Goal: Task Accomplishment & Management: Manage account settings

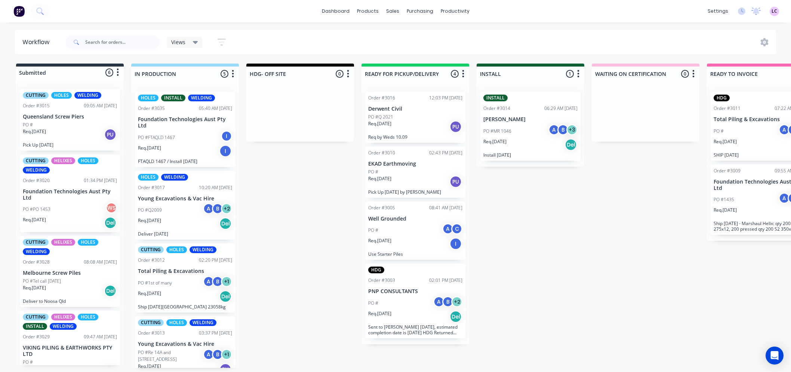
scroll to position [2, 0]
click at [429, 36] on div "Purchase Orders" at bounding box center [444, 38] width 40 height 7
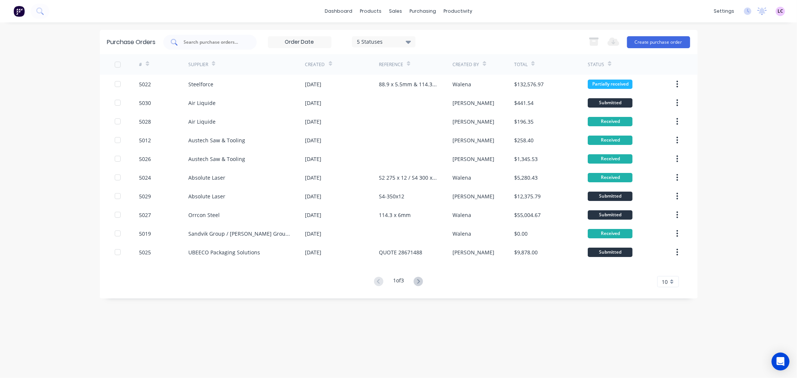
click at [218, 43] on input "text" at bounding box center [214, 42] width 62 height 7
type input "5016"
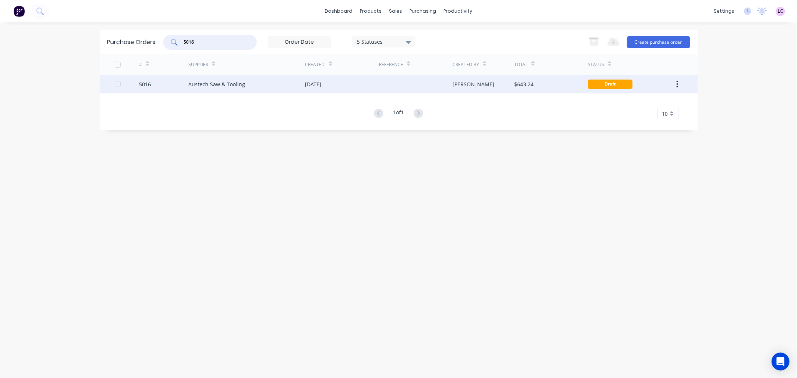
click at [236, 80] on div "Austech Saw & Tooling" at bounding box center [216, 84] width 57 height 8
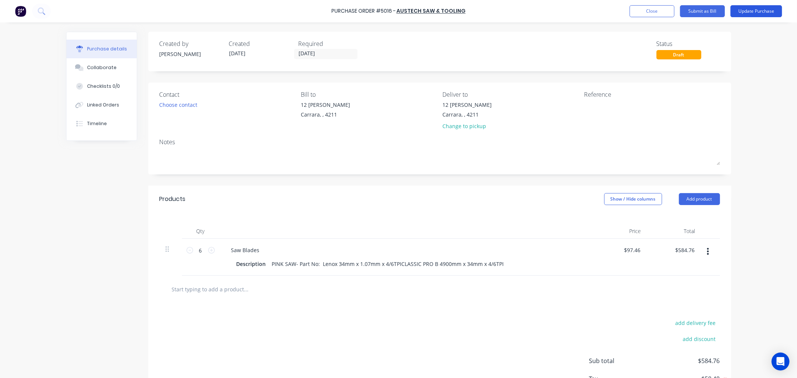
click at [773, 9] on button "Update Purchase" at bounding box center [757, 11] width 52 height 12
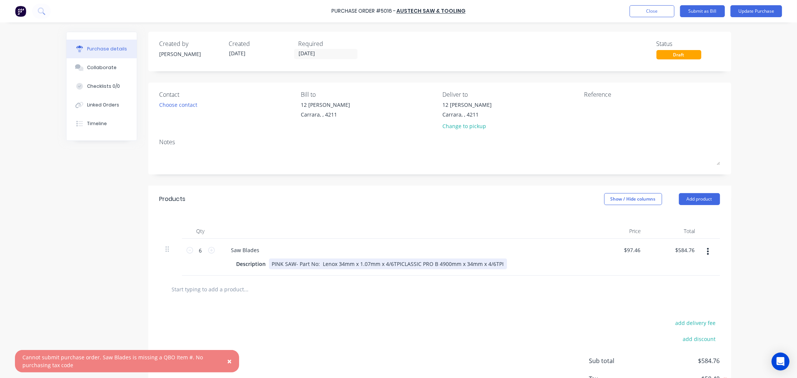
click at [321, 264] on div "PINK SAW- Part No: Lenox 34mm x 1.07mm x 4/6TPICLASSIC PRO B 4900mm x 34mm x 4/…" at bounding box center [388, 264] width 238 height 11
click at [343, 306] on div "add delivery fee add discount Sub total $584.76 Tax $58.48 Total $643.24" at bounding box center [439, 364] width 583 height 123
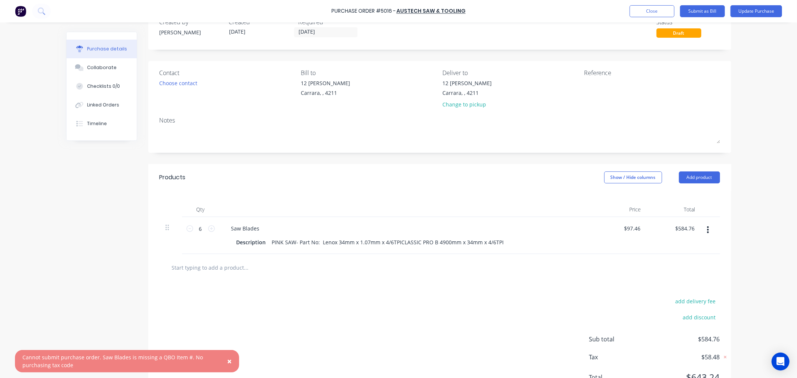
scroll to position [41, 0]
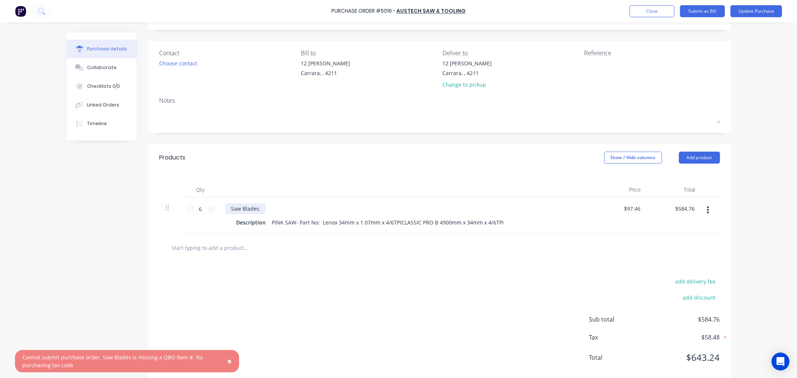
click at [240, 211] on div "Saw Blades" at bounding box center [245, 208] width 40 height 11
click at [258, 240] on div at bounding box center [440, 247] width 561 height 27
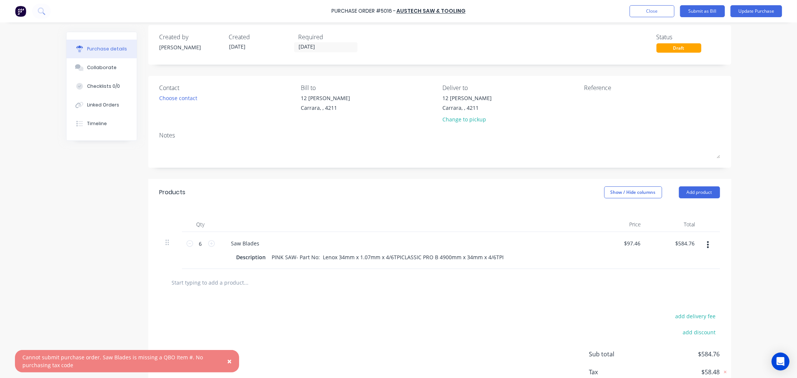
scroll to position [0, 0]
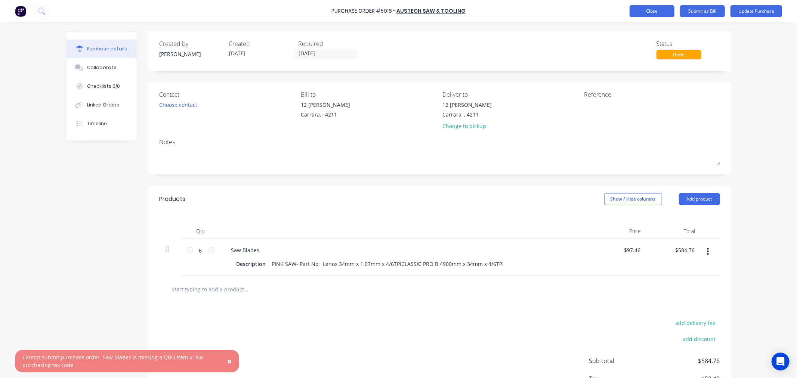
click at [642, 15] on button "Close" at bounding box center [652, 11] width 45 height 12
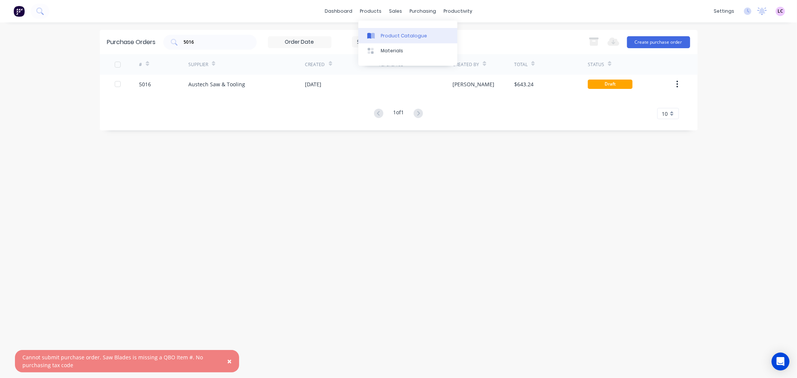
click at [384, 35] on div "Product Catalogue" at bounding box center [404, 36] width 46 height 7
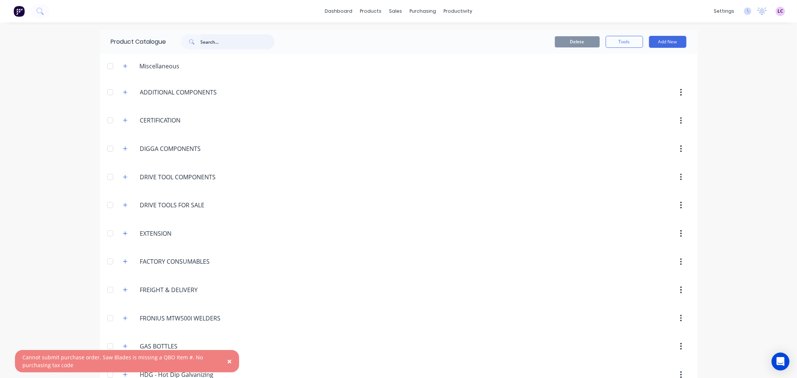
click at [212, 44] on input "text" at bounding box center [238, 41] width 74 height 15
type input "SAW BLADES"
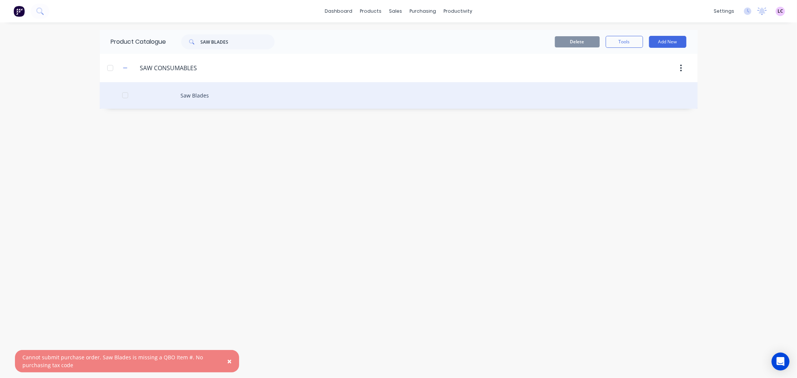
click at [211, 95] on div "Saw Blades" at bounding box center [399, 95] width 598 height 27
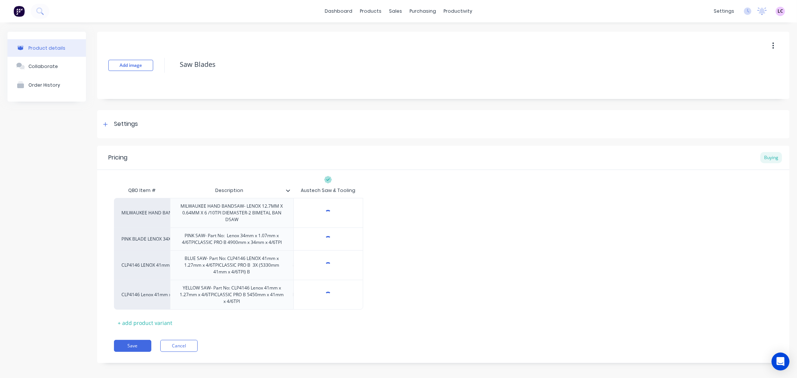
type textarea "x"
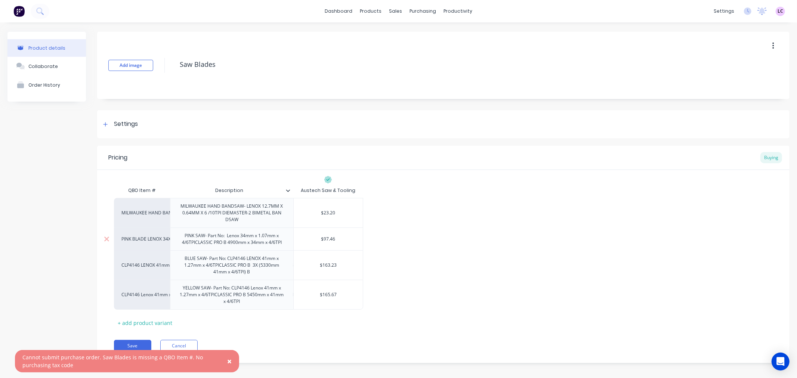
click at [154, 240] on div "PINK BLADE LENOX 34X1.07X4/6TPI" at bounding box center [141, 239] width 41 height 7
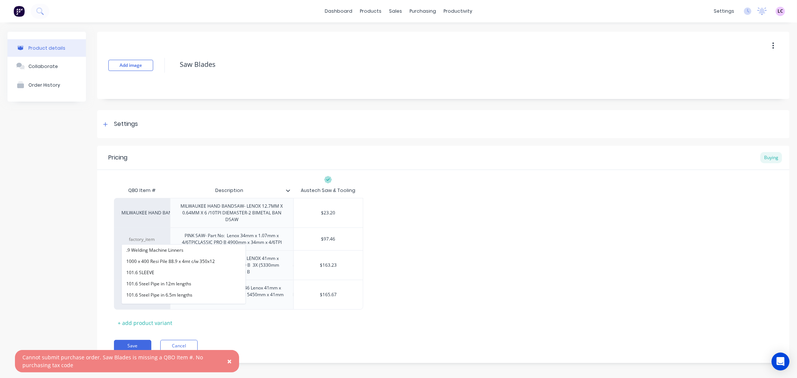
click at [0, 245] on div "Product details Collaborate Order History Add image Saw Blades Settings Product…" at bounding box center [398, 203] width 797 height 362
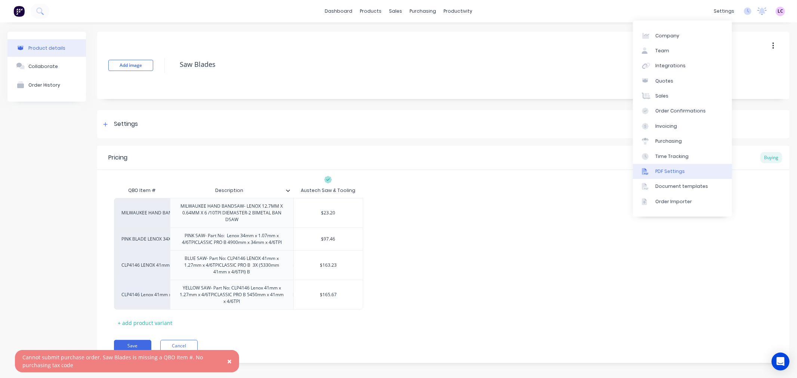
click at [679, 166] on link "PDF Settings" at bounding box center [682, 171] width 99 height 15
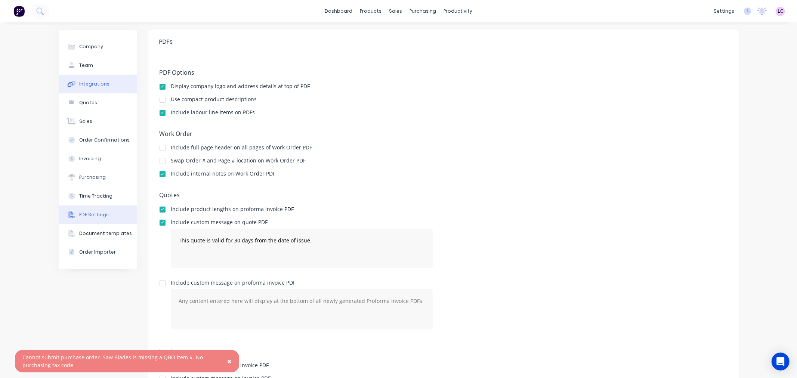
click at [94, 85] on div "Integrations" at bounding box center [94, 84] width 30 height 7
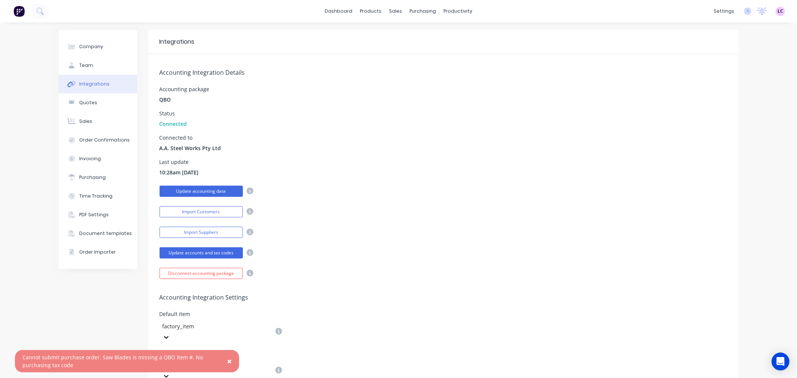
click at [212, 189] on button "Update accounting data" at bounding box center [201, 191] width 83 height 11
click at [227, 364] on button "×" at bounding box center [229, 362] width 19 height 18
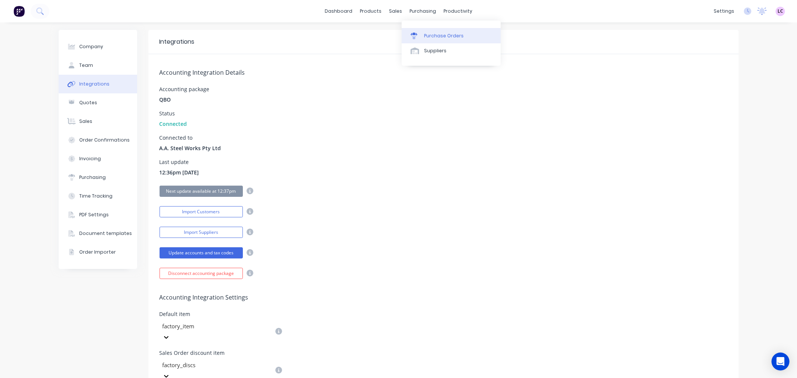
click at [421, 33] on div at bounding box center [416, 36] width 11 height 7
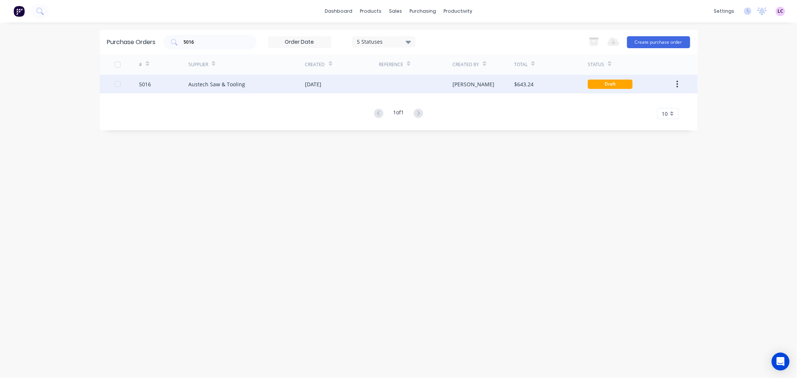
click at [282, 83] on div "Austech Saw & Tooling" at bounding box center [246, 84] width 117 height 19
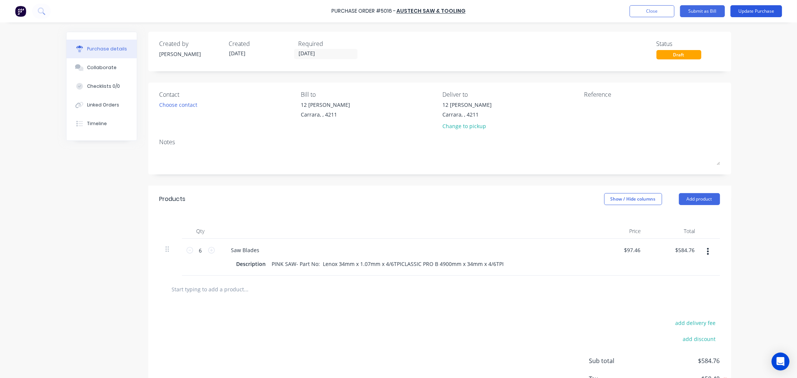
click at [757, 7] on button "Update Purchase" at bounding box center [757, 11] width 52 height 12
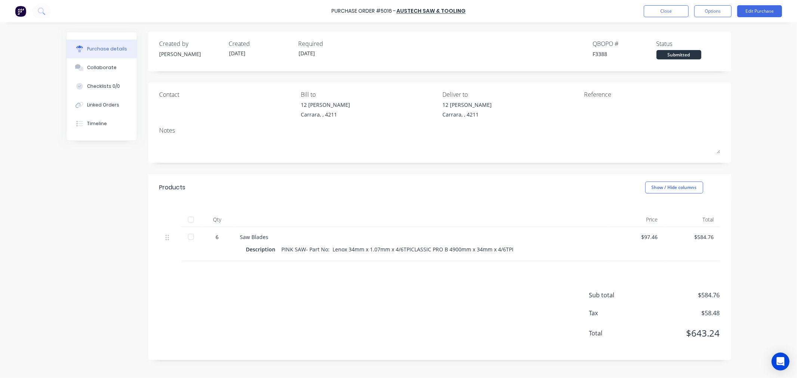
click at [191, 217] on div at bounding box center [191, 219] width 15 height 15
click at [703, 236] on div "$584.76" at bounding box center [692, 237] width 44 height 8
click at [698, 235] on div "$584.76" at bounding box center [692, 237] width 44 height 8
click at [675, 10] on button "Close" at bounding box center [666, 11] width 45 height 12
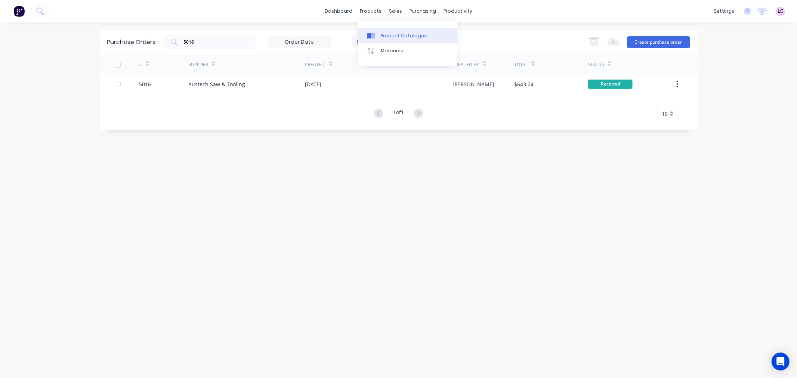
click at [381, 36] on div "Product Catalogue" at bounding box center [404, 36] width 46 height 7
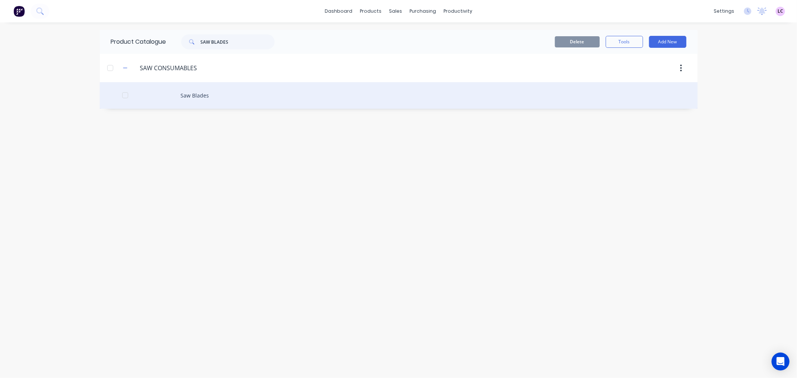
click at [197, 99] on div "Saw Blades" at bounding box center [399, 95] width 598 height 27
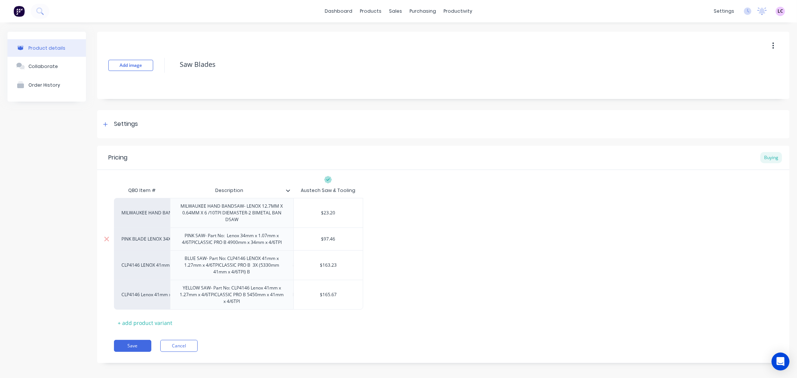
click at [331, 239] on input "$97.46" at bounding box center [328, 239] width 69 height 7
type input "$122.6"
click at [459, 249] on div "MILWAUKEE HAND BANDSAW MILWAUKEE HAND BANDSAW- LENOX 12.7MM X 0.64MM X 6 /10TPI…" at bounding box center [443, 254] width 659 height 112
click at [133, 347] on button "Save" at bounding box center [132, 346] width 37 height 12
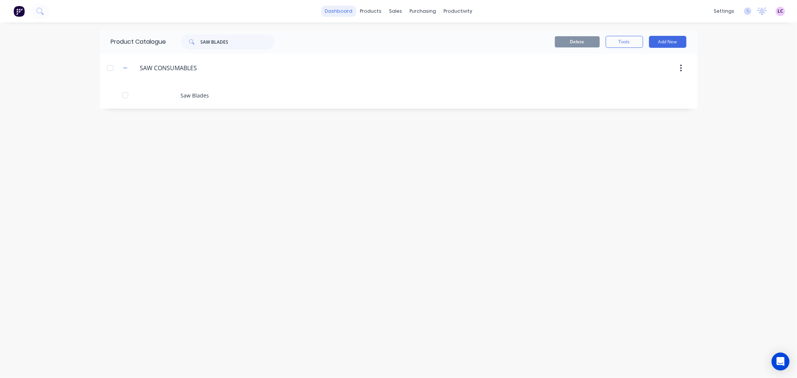
click at [350, 9] on link "dashboard" at bounding box center [338, 11] width 35 height 11
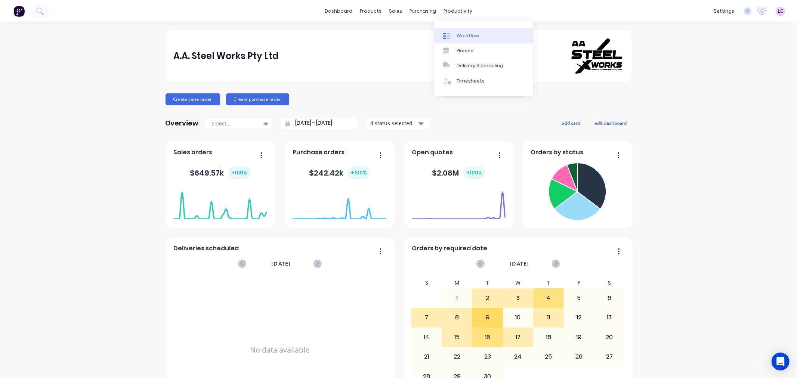
click at [466, 40] on link "Workflow" at bounding box center [483, 35] width 99 height 15
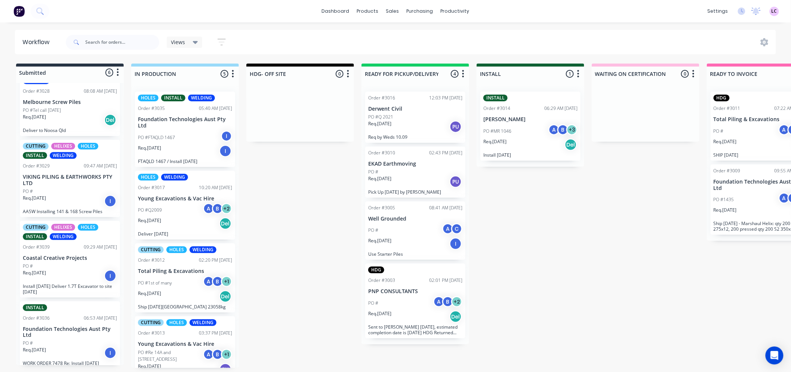
scroll to position [173, 0]
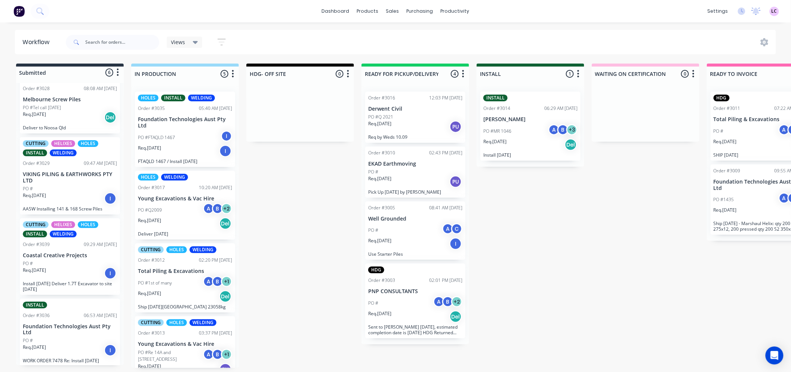
click at [74, 253] on p "Coastal Creative Projects" at bounding box center [70, 255] width 94 height 6
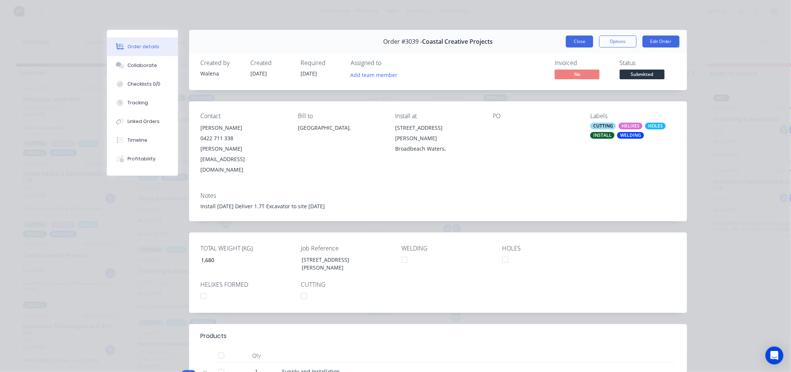
click at [570, 41] on button "Close" at bounding box center [579, 42] width 27 height 12
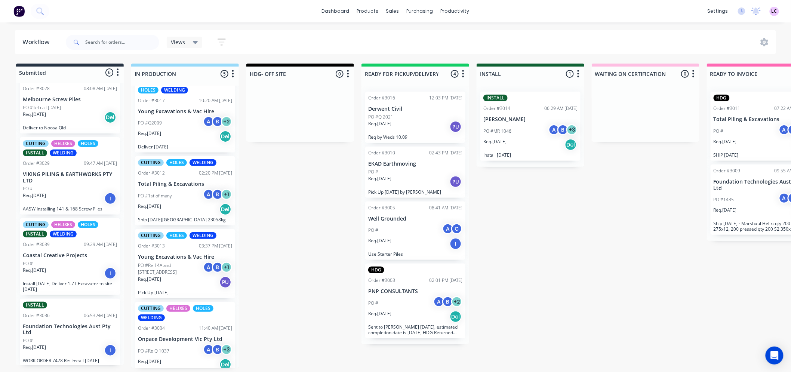
scroll to position [110, 0]
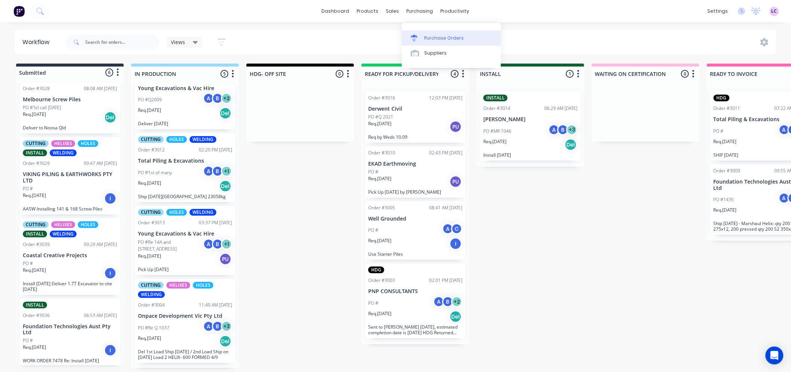
click at [435, 38] on div "Purchase Orders" at bounding box center [444, 38] width 40 height 7
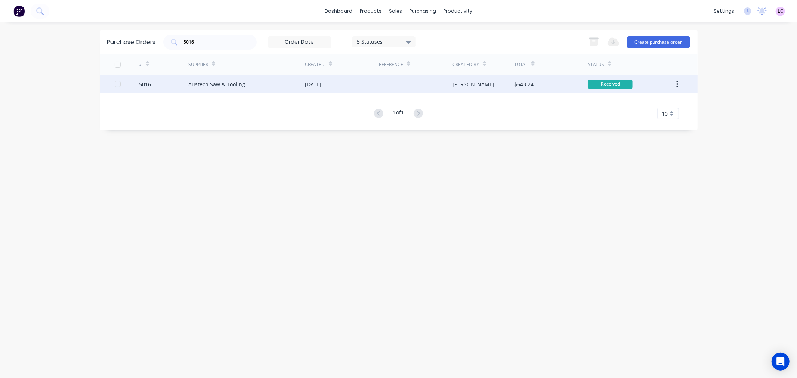
click at [247, 86] on div "Austech Saw & Tooling" at bounding box center [246, 84] width 117 height 19
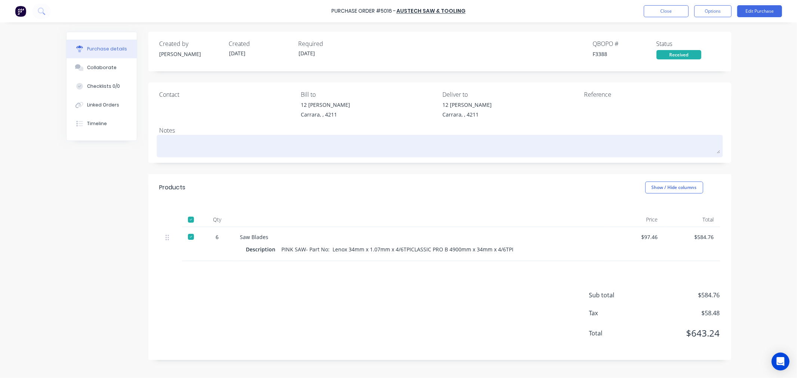
click at [170, 137] on div at bounding box center [440, 146] width 561 height 19
click at [170, 143] on textarea at bounding box center [440, 145] width 561 height 17
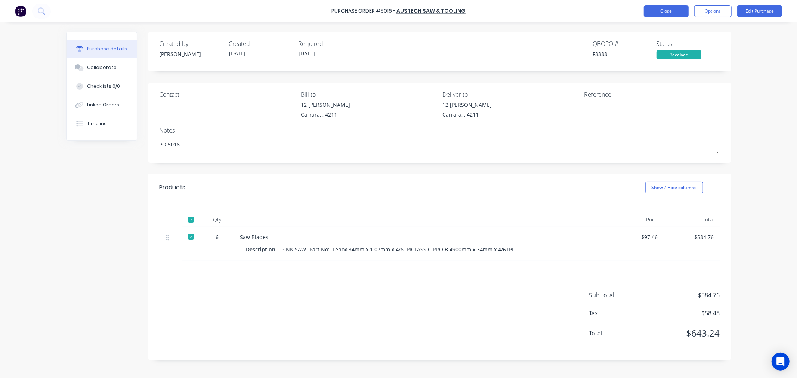
type textarea "PO 5016"
click at [662, 9] on button "Close" at bounding box center [666, 11] width 45 height 12
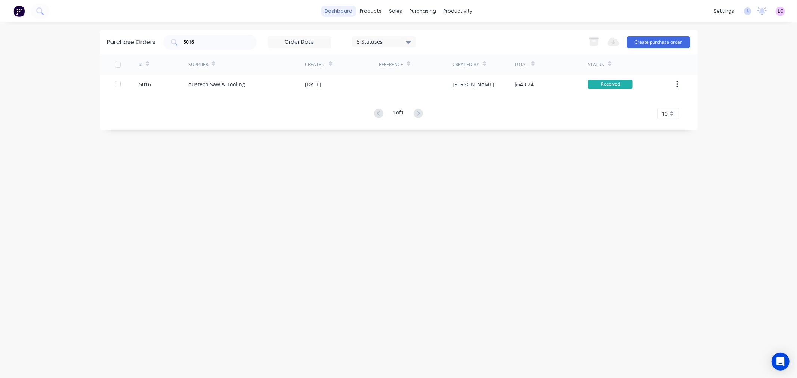
click at [332, 14] on link "dashboard" at bounding box center [338, 11] width 35 height 11
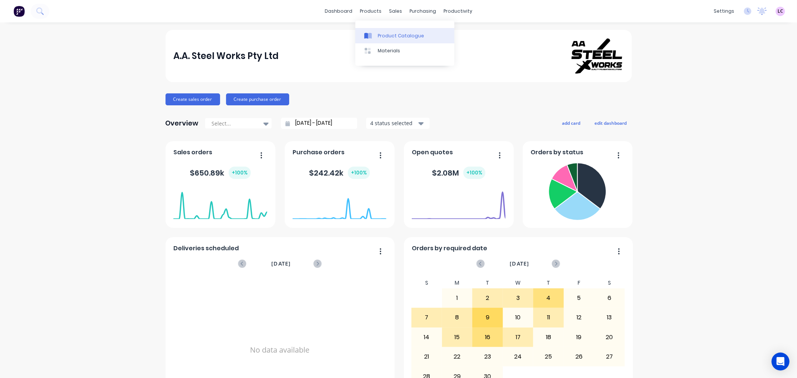
click at [393, 34] on div "Product Catalogue" at bounding box center [401, 36] width 46 height 7
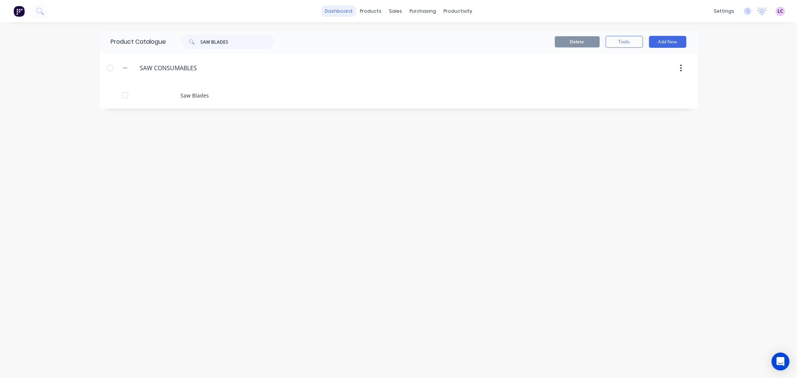
click at [352, 16] on link "dashboard" at bounding box center [338, 11] width 35 height 11
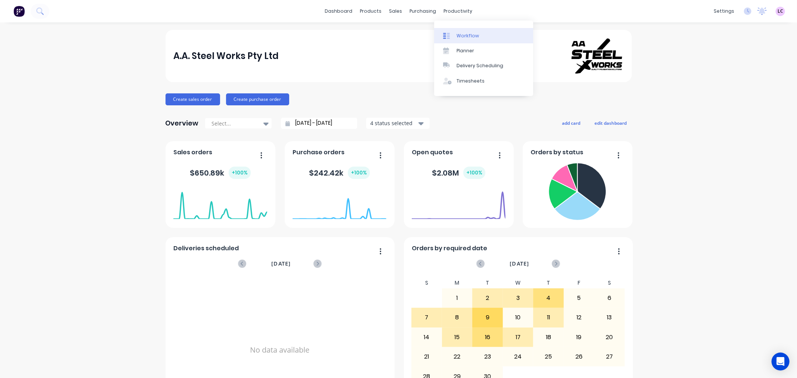
click at [459, 35] on div "Workflow" at bounding box center [468, 36] width 22 height 7
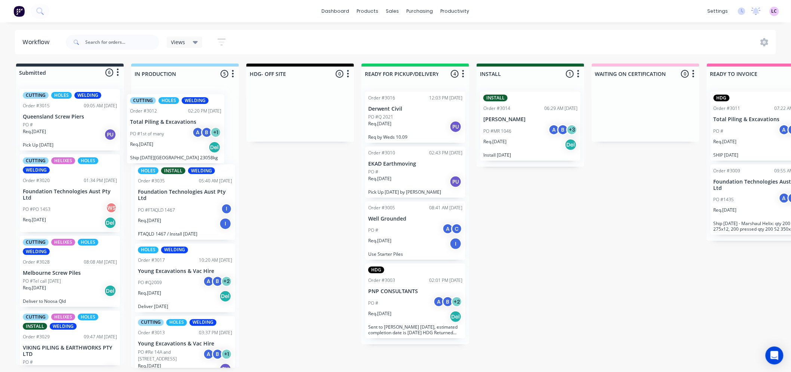
drag, startPoint x: 190, startPoint y: 279, endPoint x: 183, endPoint y: 130, distance: 149.7
click at [183, 130] on div "HOLES INSTALL WELDING Order #3035 05:40 AM [DATE] Foundation Technologies Aust …" at bounding box center [185, 227] width 108 height 282
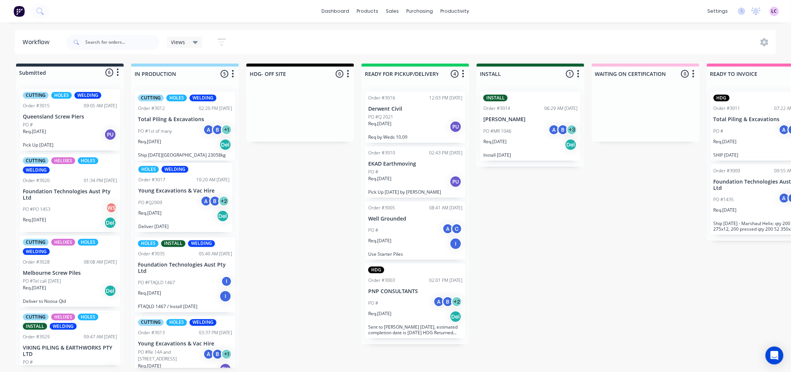
drag, startPoint x: 188, startPoint y: 276, endPoint x: 188, endPoint y: 196, distance: 80.0
click at [188, 196] on div "CUTTING HOLES WELDING Order #3012 02:20 PM [DATE] Total Piling & Excavations PO…" at bounding box center [185, 227] width 108 height 282
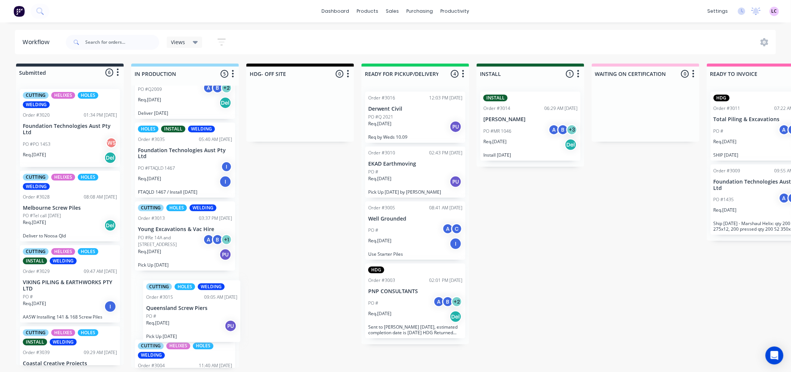
scroll to position [125, 0]
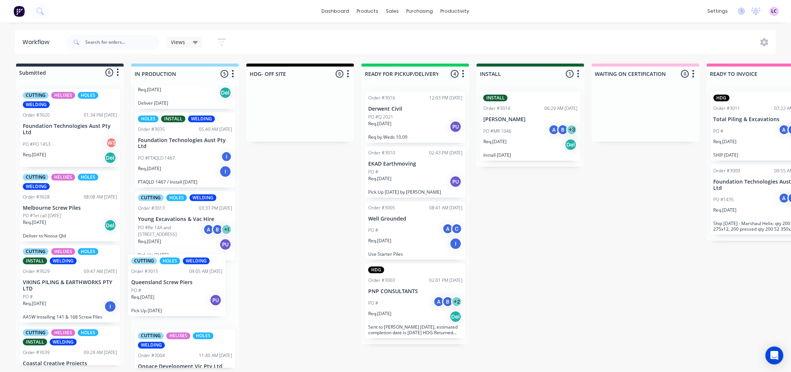
drag, startPoint x: 78, startPoint y: 126, endPoint x: 187, endPoint y: 296, distance: 202.1
click at [187, 296] on div "Submitted 6 Status colour #273444 hex #273444 Save Cancel Summaries Total order…" at bounding box center [509, 216] width 1030 height 304
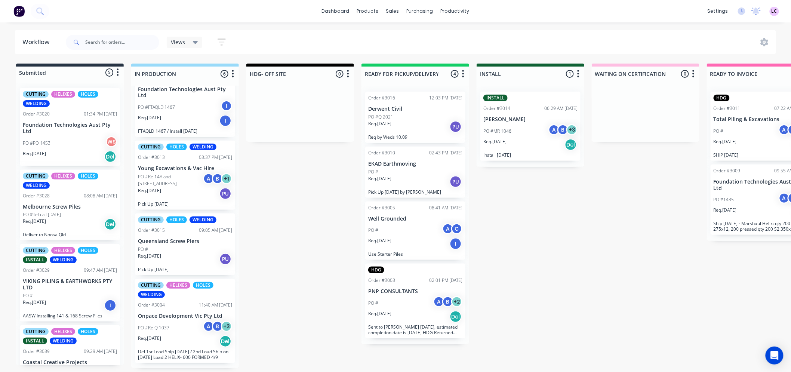
scroll to position [0, 0]
click at [410, 218] on p "Well Grounded" at bounding box center [415, 219] width 94 height 6
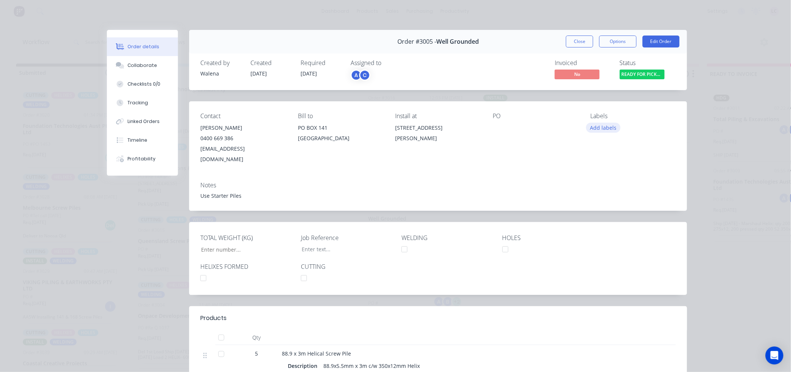
click at [597, 129] on button "Add labels" at bounding box center [603, 128] width 34 height 10
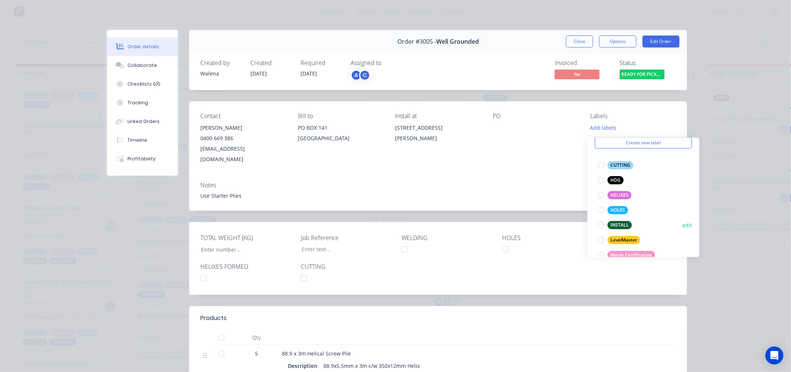
scroll to position [41, 0]
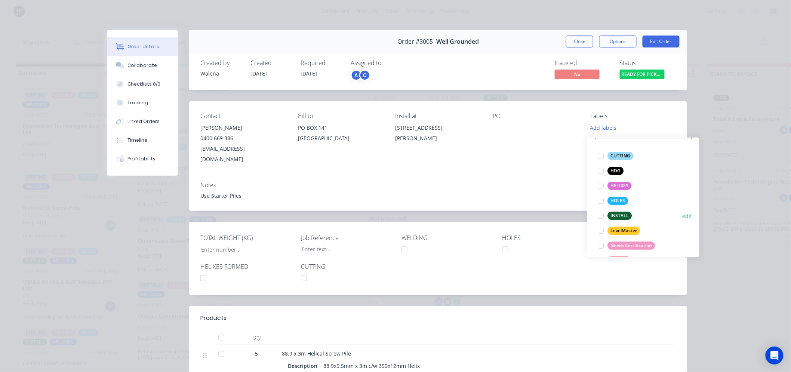
click at [607, 210] on div at bounding box center [600, 215] width 15 height 15
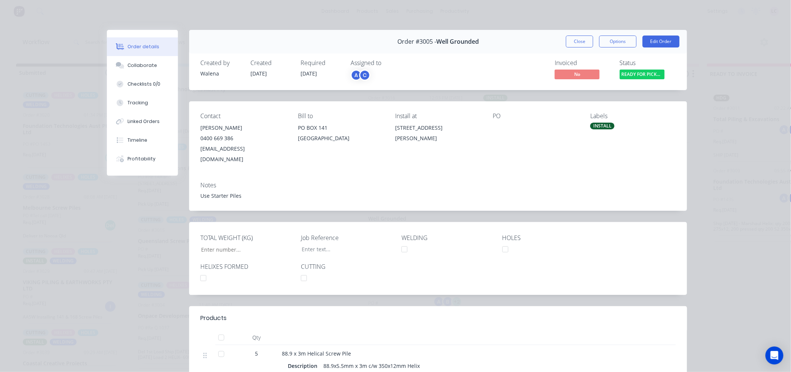
click at [553, 162] on div "Contact [PERSON_NAME] [PHONE_NUMBER] [EMAIL_ADDRESS][DOMAIN_NAME] Bill to [STRE…" at bounding box center [438, 138] width 498 height 74
click at [576, 41] on button "Close" at bounding box center [579, 42] width 27 height 12
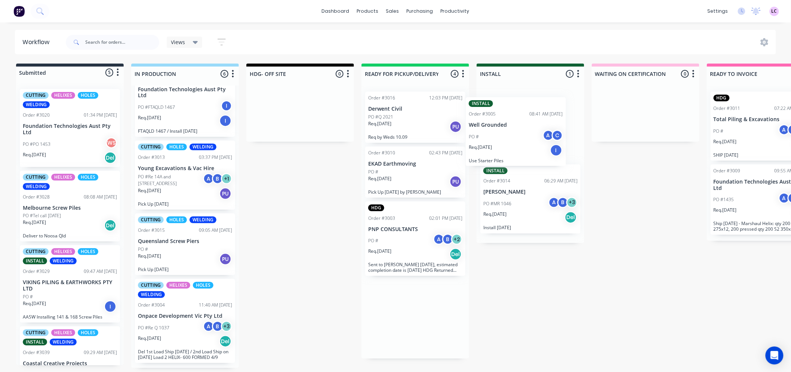
drag, startPoint x: 419, startPoint y: 229, endPoint x: 523, endPoint y: 124, distance: 148.6
click at [523, 124] on div "Submitted 5 Status colour #273444 hex #273444 Save Cancel Summaries Total order…" at bounding box center [509, 216] width 1030 height 304
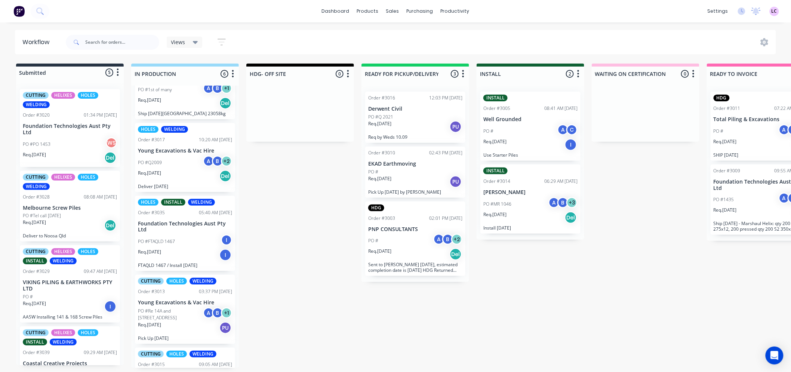
scroll to position [83, 0]
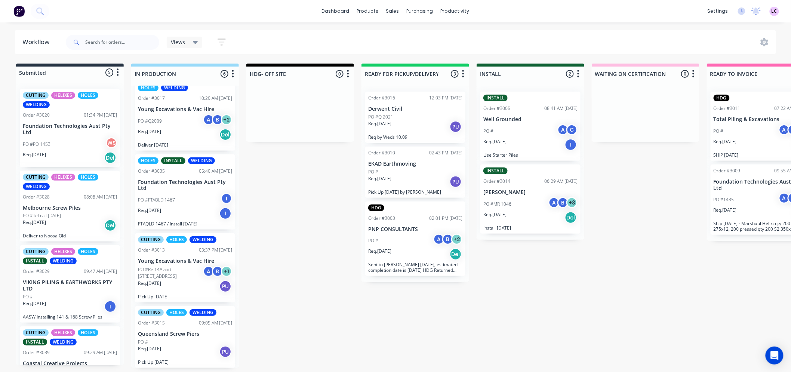
click at [180, 179] on p "Foundation Technologies Aust Pty Ltd" at bounding box center [185, 185] width 94 height 13
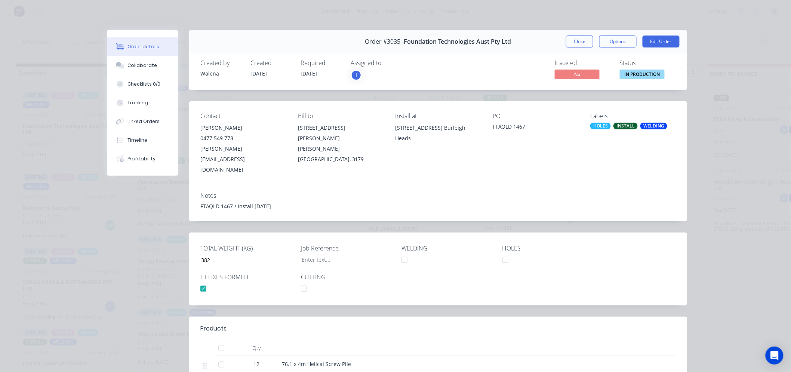
click at [593, 126] on div "HOLES" at bounding box center [600, 126] width 21 height 7
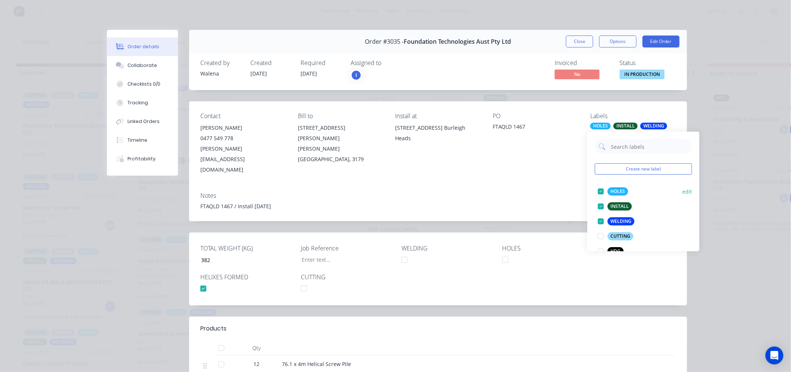
click at [598, 189] on div at bounding box center [600, 191] width 15 height 15
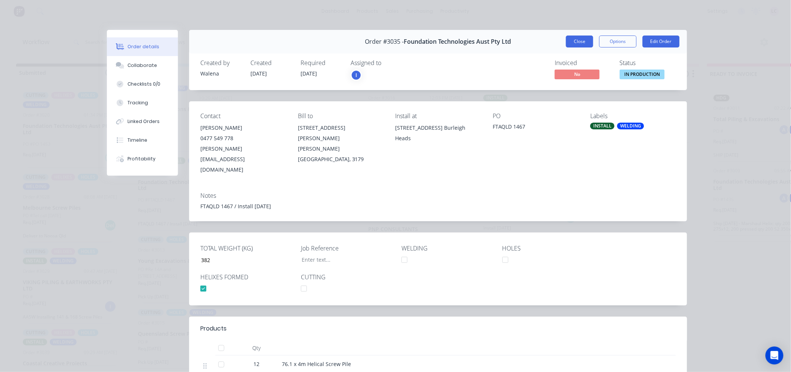
click at [578, 45] on button "Close" at bounding box center [579, 42] width 27 height 12
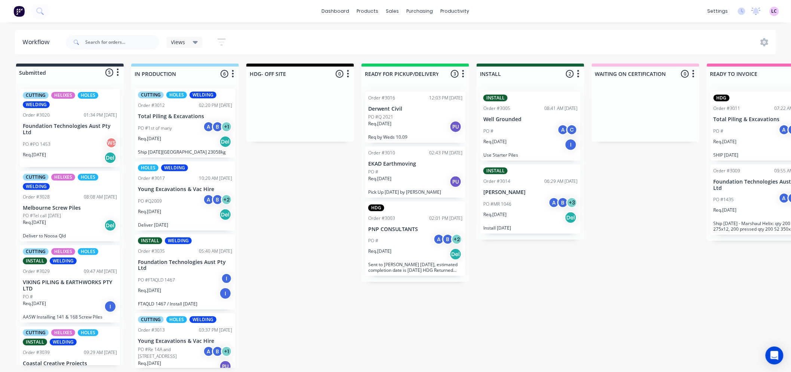
scroll to position [0, 0]
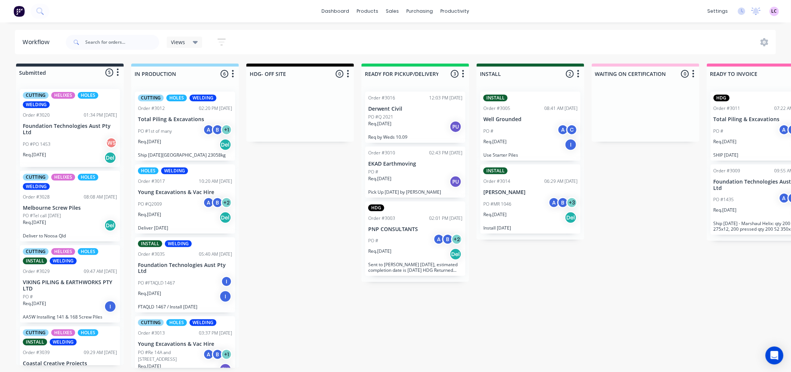
click at [181, 207] on div "PO #Q2009 A B + 2" at bounding box center [185, 204] width 94 height 14
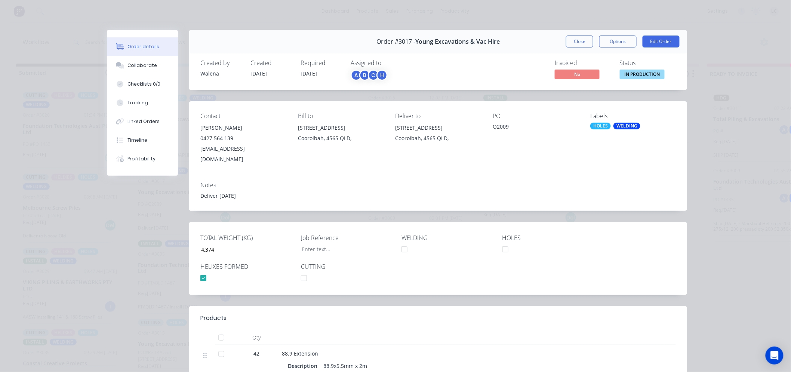
click at [598, 126] on div "HOLES" at bounding box center [600, 126] width 21 height 7
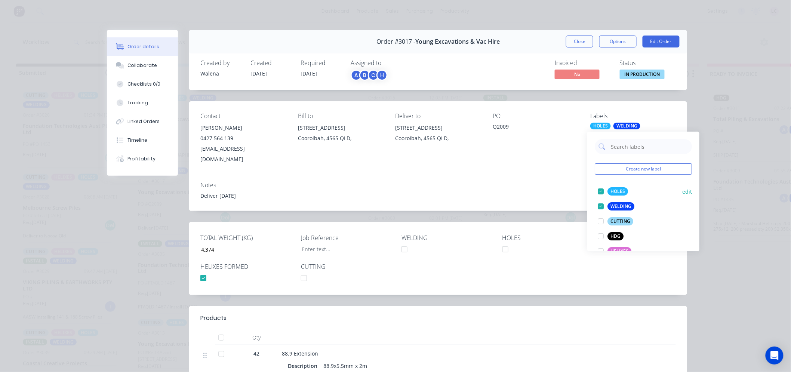
click at [600, 190] on div at bounding box center [600, 191] width 15 height 15
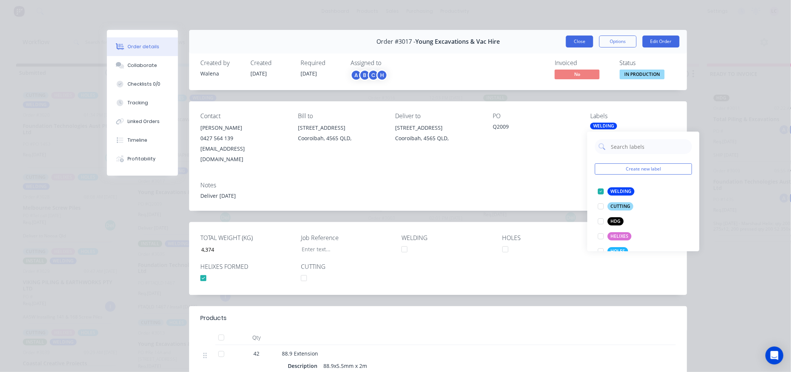
click at [576, 42] on button "Close" at bounding box center [579, 42] width 27 height 12
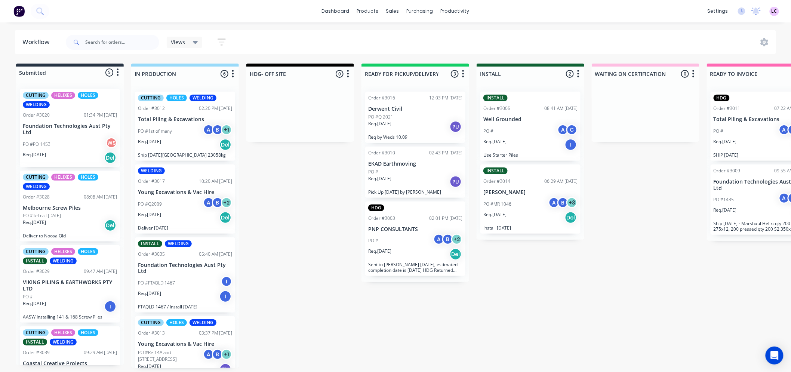
click at [181, 192] on p "Young Excavations & Vac Hire" at bounding box center [185, 192] width 94 height 6
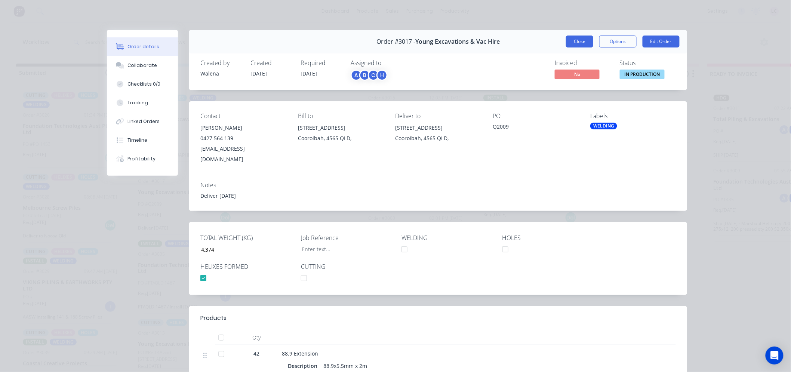
click at [567, 38] on button "Close" at bounding box center [579, 42] width 27 height 12
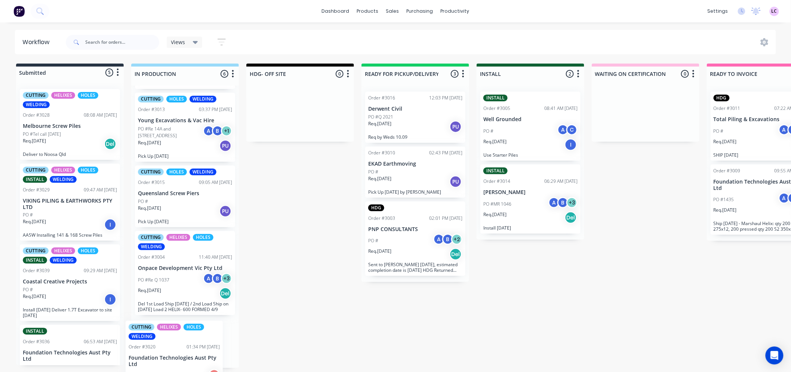
scroll to position [261, 0]
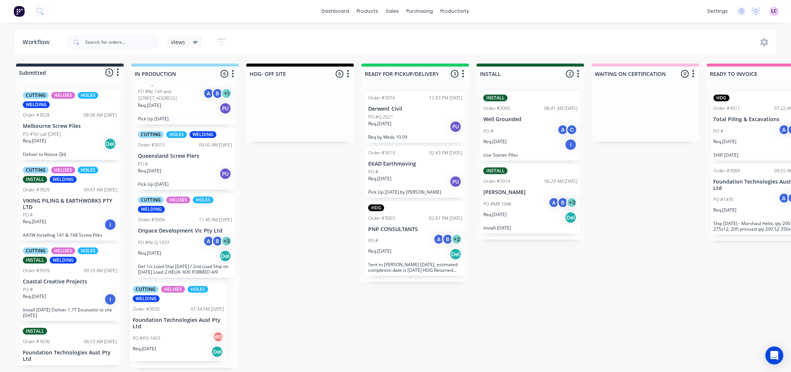
drag, startPoint x: 73, startPoint y: 128, endPoint x: 185, endPoint y: 324, distance: 225.7
click at [185, 324] on div "Submitted 5 Status colour #273444 hex #273444 Save Cancel Summaries Total order…" at bounding box center [509, 216] width 1030 height 304
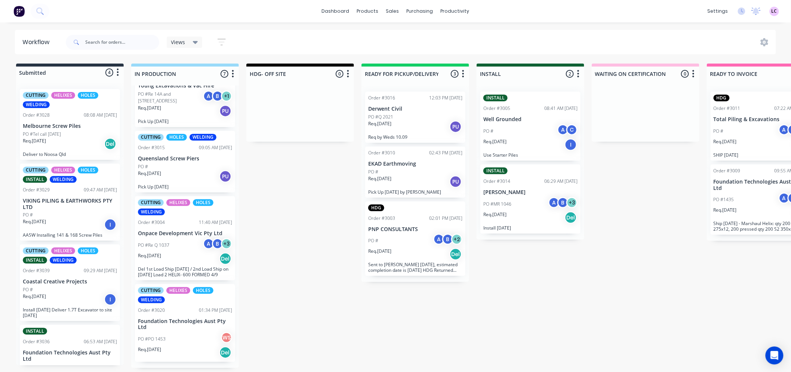
scroll to position [257, 0]
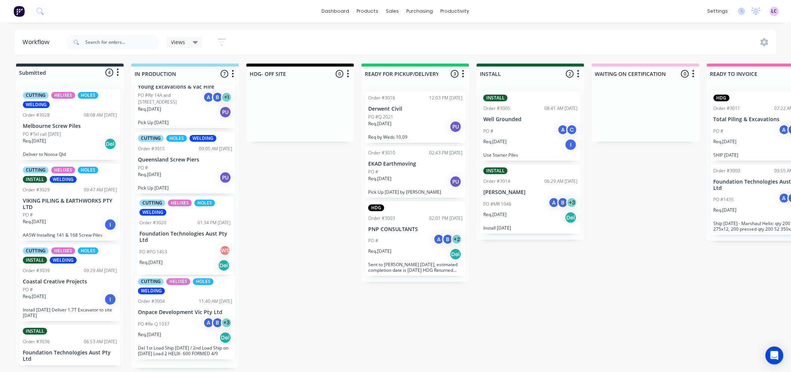
drag, startPoint x: 179, startPoint y: 321, endPoint x: 178, endPoint y: 225, distance: 95.3
click at [178, 225] on div "CUTTING HOLES WELDING Order #3012 02:20 PM [DATE] Total Piling & Excavations PO…" at bounding box center [185, 227] width 108 height 282
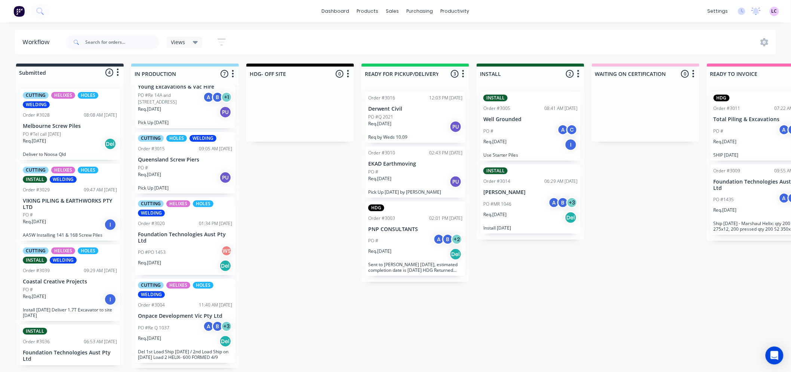
click at [174, 249] on div "PO #PO 1453 WS" at bounding box center [185, 252] width 94 height 14
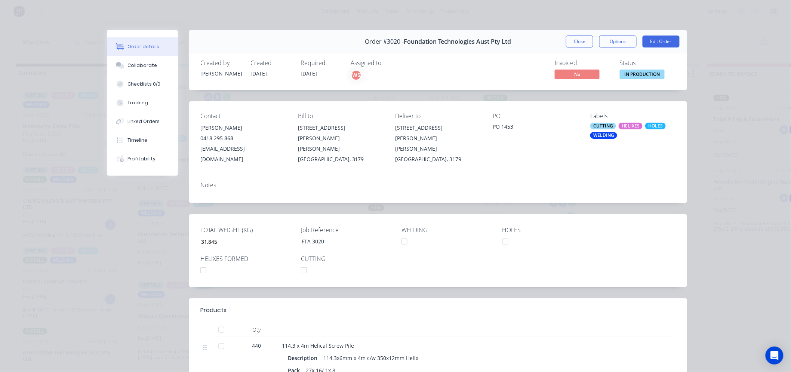
scroll to position [0, 0]
click at [566, 40] on button "Close" at bounding box center [579, 42] width 27 height 12
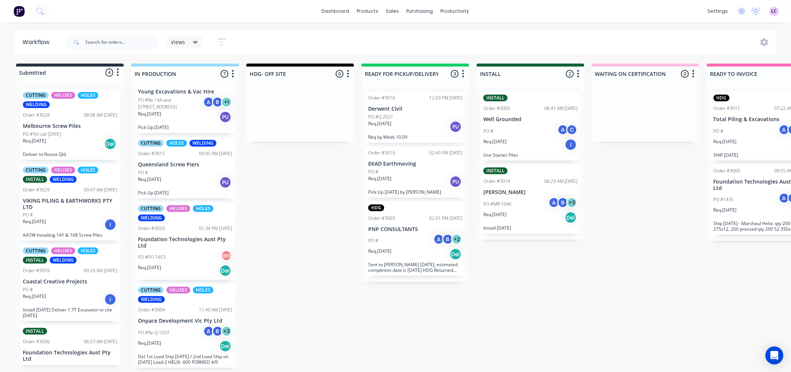
scroll to position [257, 0]
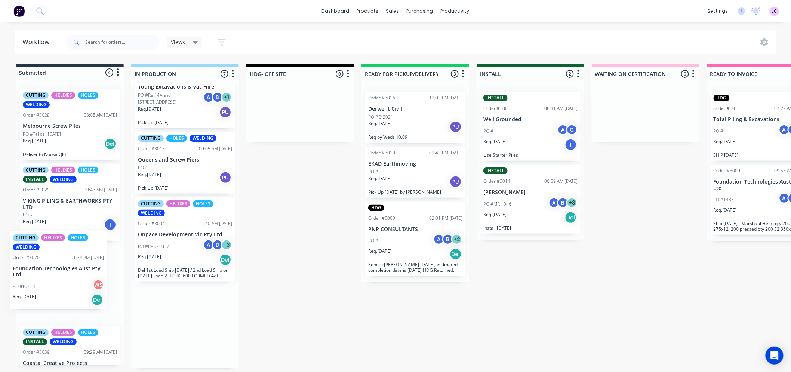
drag, startPoint x: 156, startPoint y: 258, endPoint x: 25, endPoint y: 289, distance: 134.5
click at [25, 289] on div "Submitted 4 Status colour #273444 hex #273444 Save Cancel Summaries Total order…" at bounding box center [509, 216] width 1030 height 304
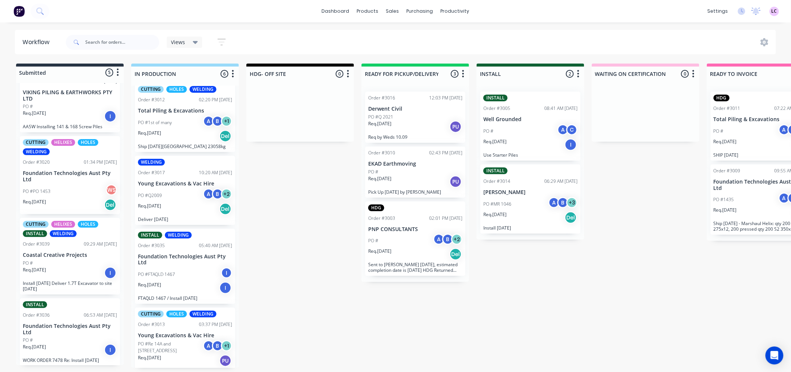
scroll to position [0, 0]
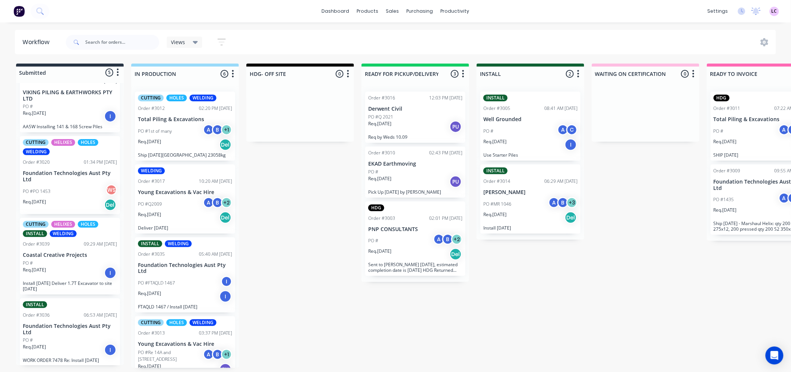
click at [191, 129] on div "PO #1st of many A B + 1" at bounding box center [185, 131] width 94 height 14
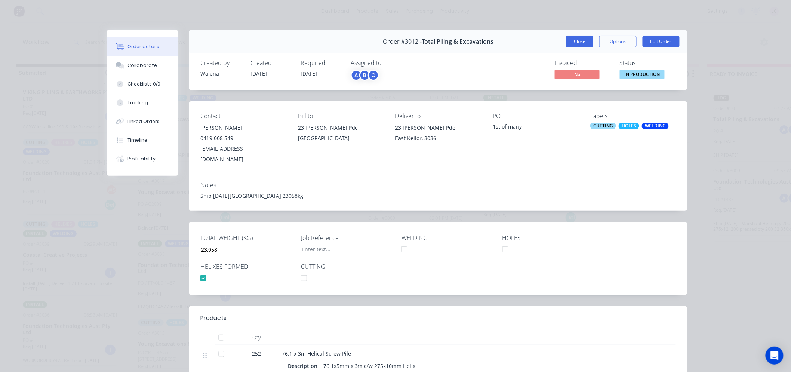
click at [581, 45] on button "Close" at bounding box center [579, 42] width 27 height 12
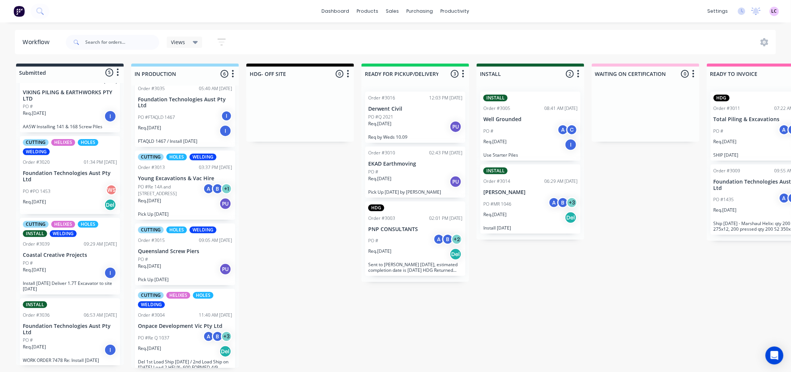
scroll to position [176, 0]
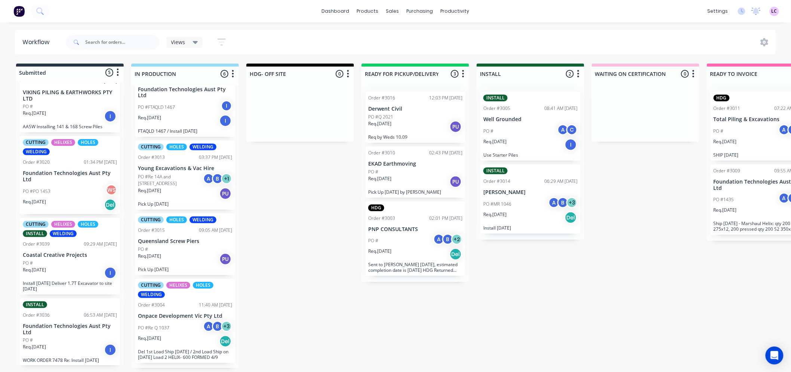
click at [178, 180] on p "PO #Re 14A and [STREET_ADDRESS]" at bounding box center [170, 179] width 65 height 13
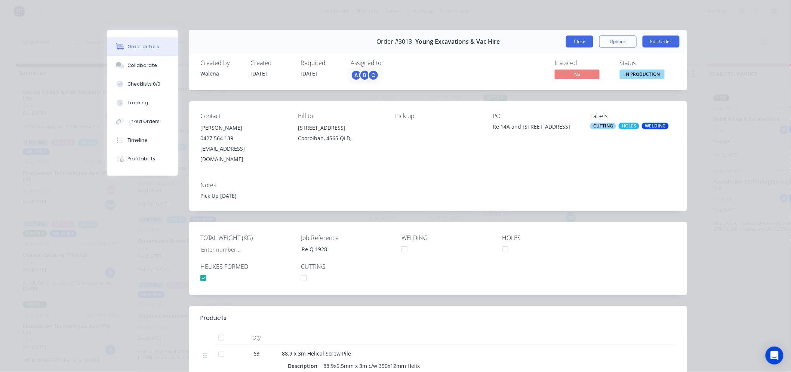
click at [573, 41] on button "Close" at bounding box center [579, 42] width 27 height 12
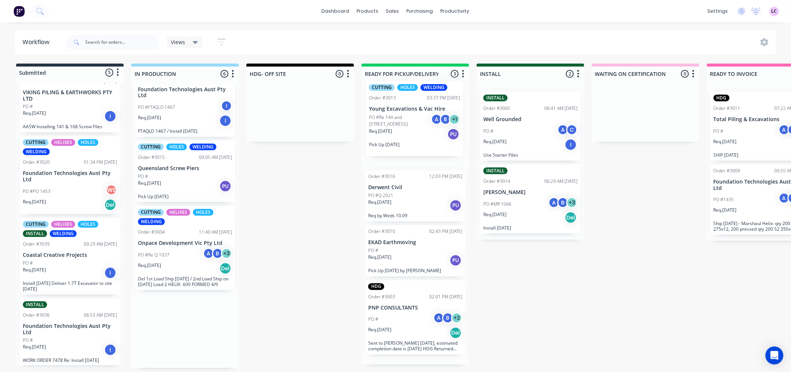
drag, startPoint x: 178, startPoint y: 181, endPoint x: 413, endPoint y: 124, distance: 241.3
click at [413, 124] on div "Submitted 5 Status colour #273444 hex #273444 Save Cancel Summaries Total order…" at bounding box center [509, 216] width 1030 height 304
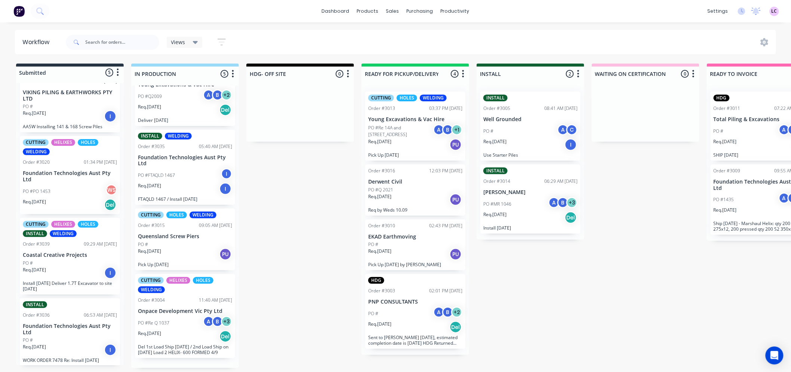
scroll to position [97, 0]
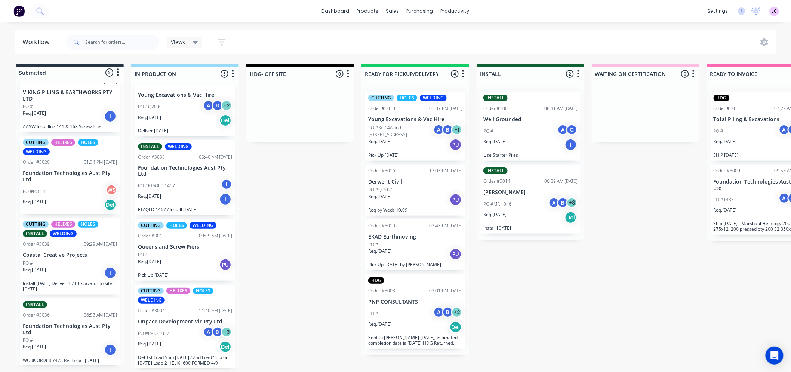
click at [409, 116] on p "Young Excavations & Vac Hire" at bounding box center [415, 119] width 94 height 6
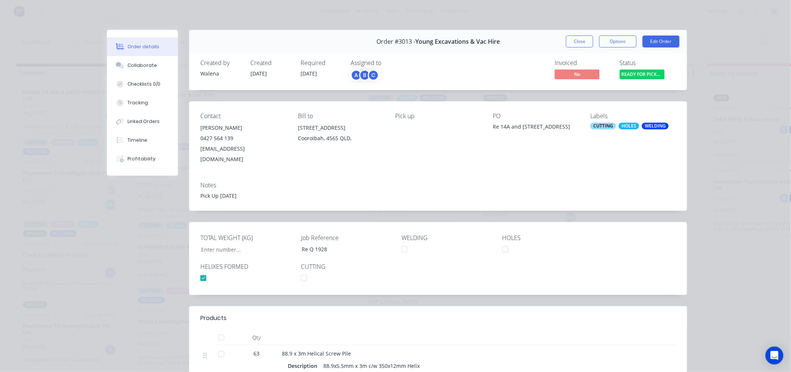
click at [591, 127] on div "CUTTING" at bounding box center [603, 126] width 26 height 7
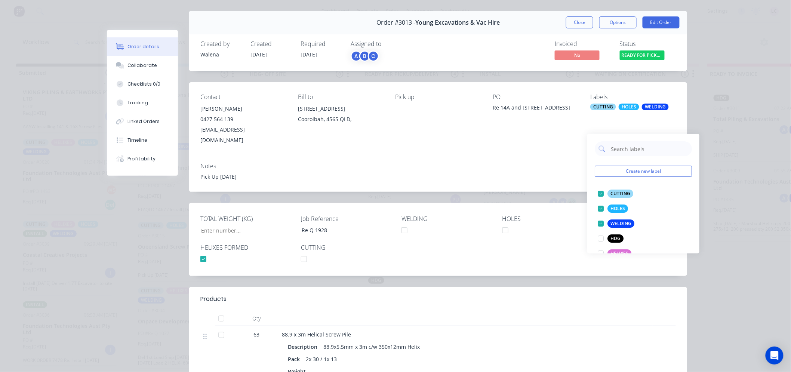
scroll to position [0, 0]
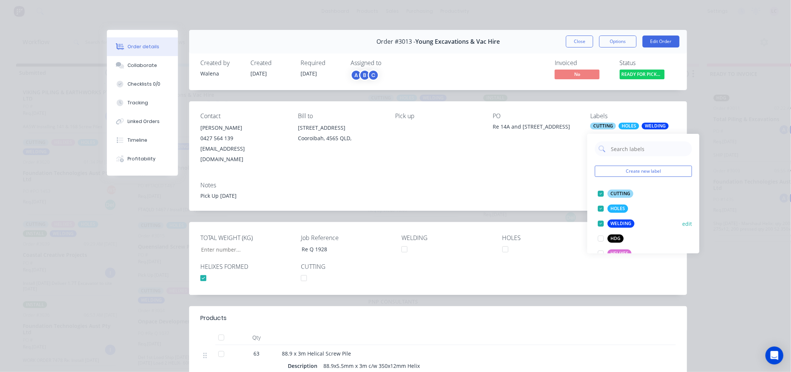
click at [600, 221] on div at bounding box center [600, 223] width 15 height 15
click at [600, 208] on div at bounding box center [600, 208] width 15 height 15
click at [599, 191] on div at bounding box center [600, 193] width 15 height 15
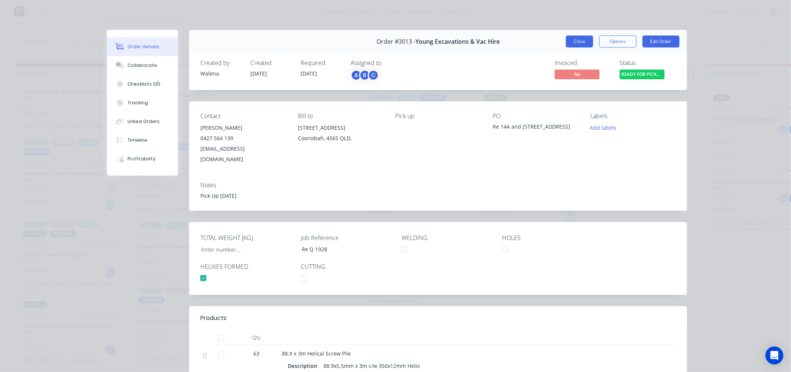
click at [578, 44] on button "Close" at bounding box center [579, 42] width 27 height 12
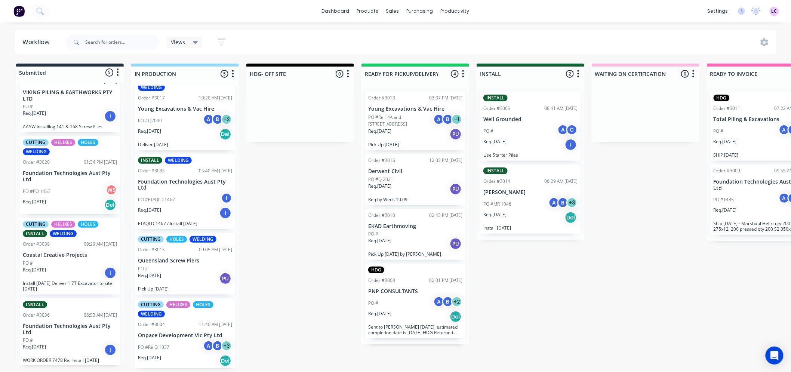
scroll to position [97, 0]
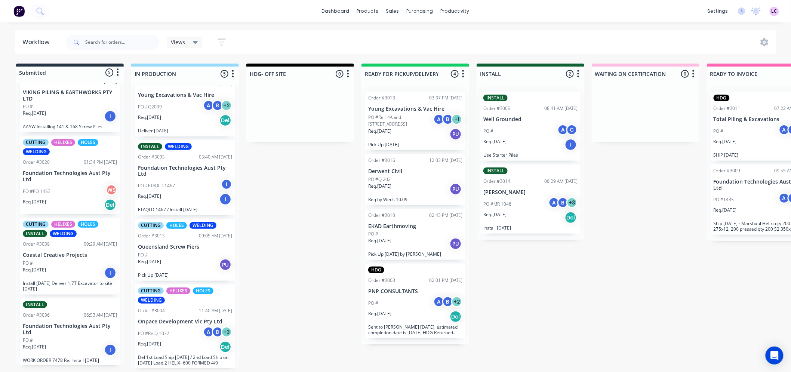
click at [179, 252] on div "PO #" at bounding box center [185, 255] width 94 height 7
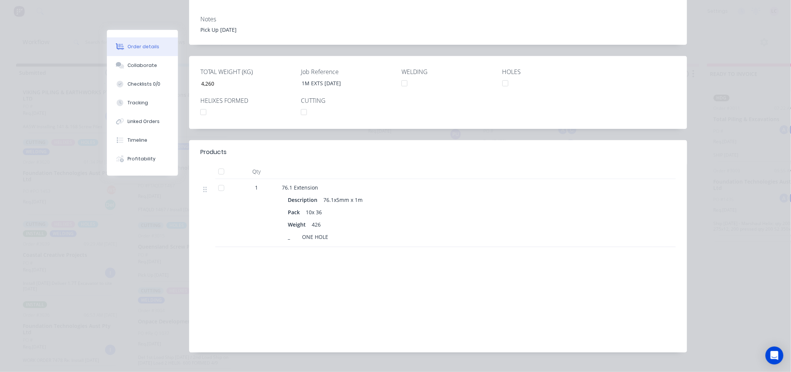
scroll to position [0, 0]
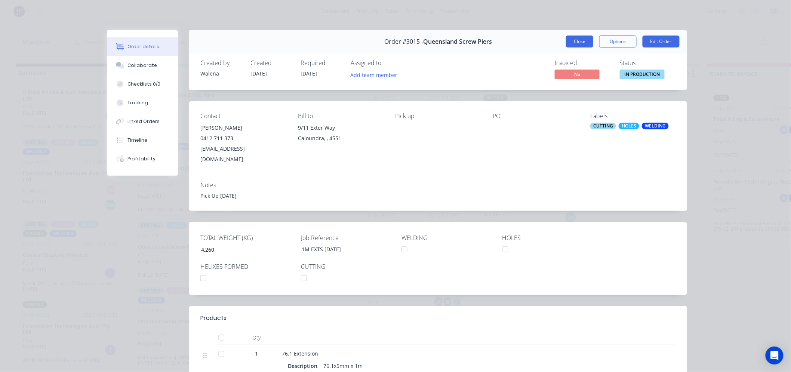
click at [566, 40] on button "Close" at bounding box center [579, 42] width 27 height 12
